Goal: Task Accomplishment & Management: Manage account settings

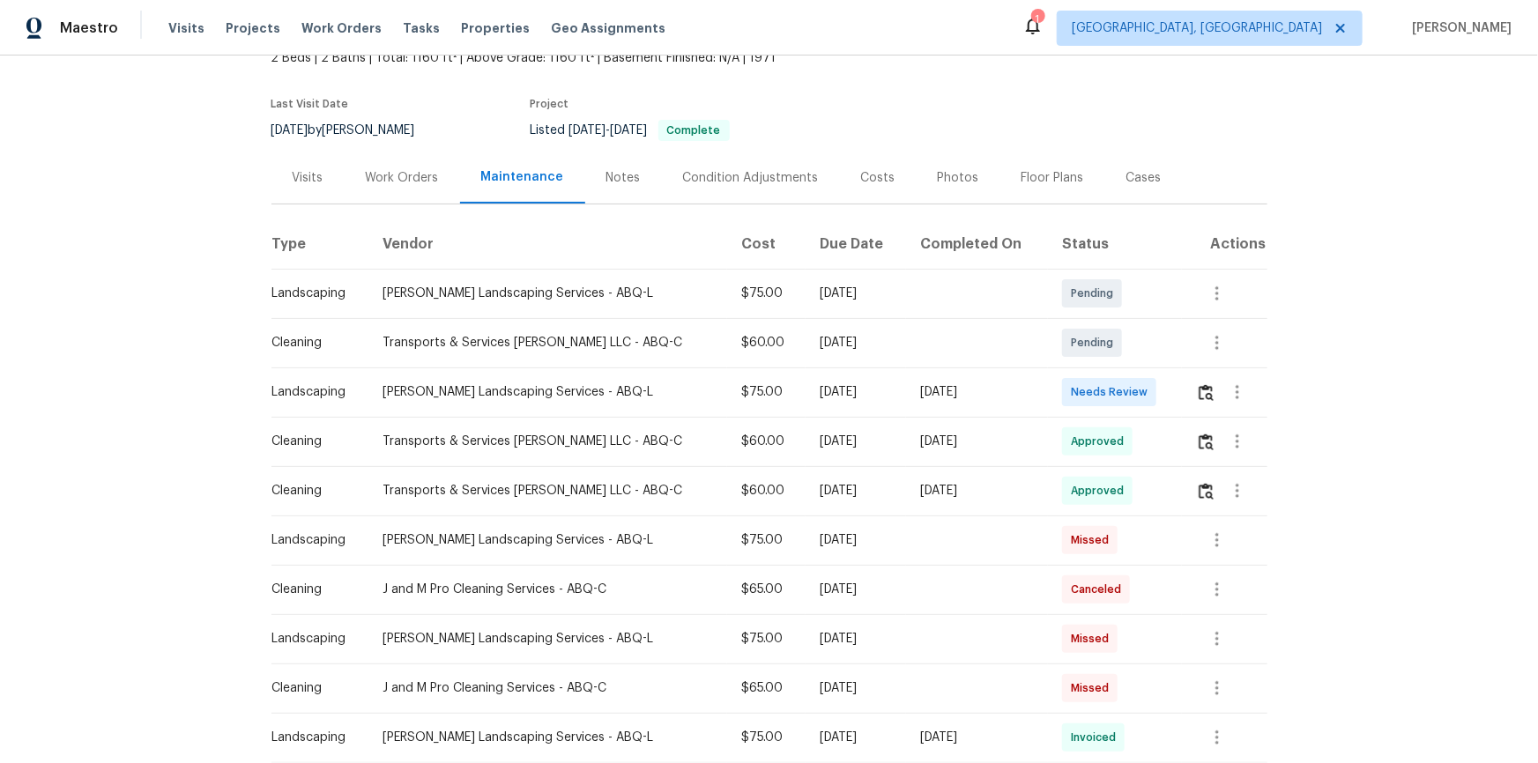
scroll to position [160, 0]
